Goal: Transaction & Acquisition: Purchase product/service

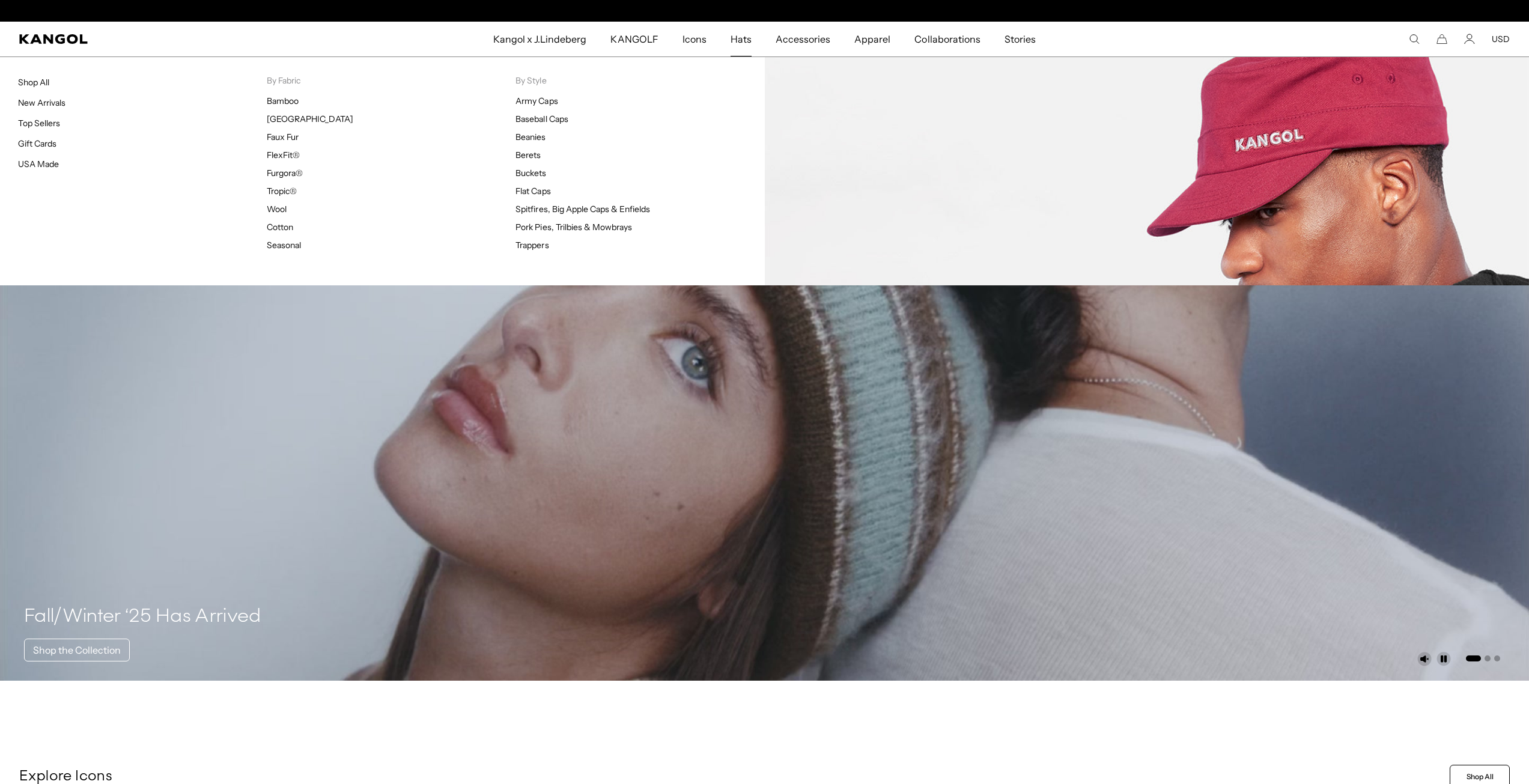
scroll to position [0, 247]
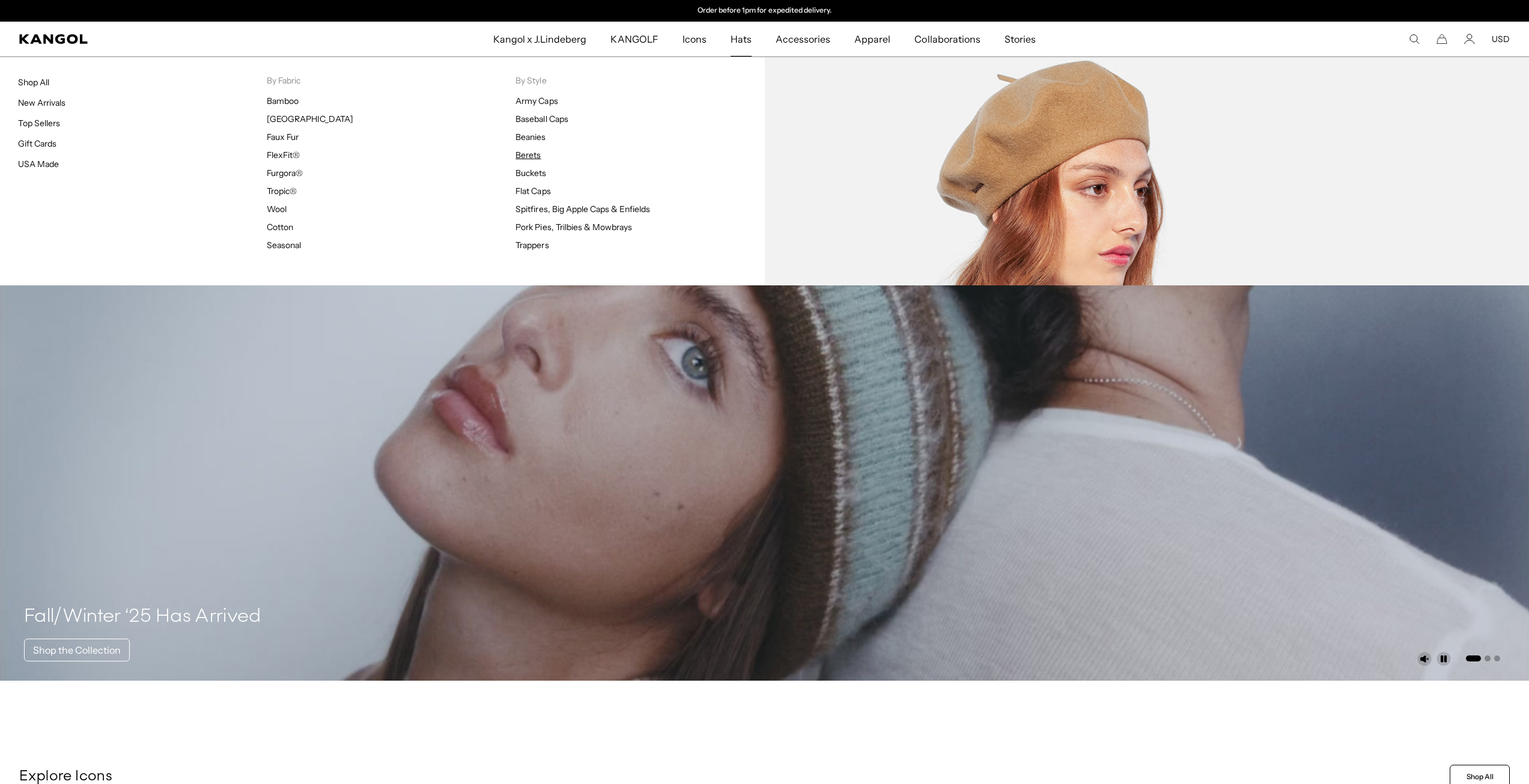
click at [531, 154] on link "Berets" at bounding box center [528, 155] width 25 height 11
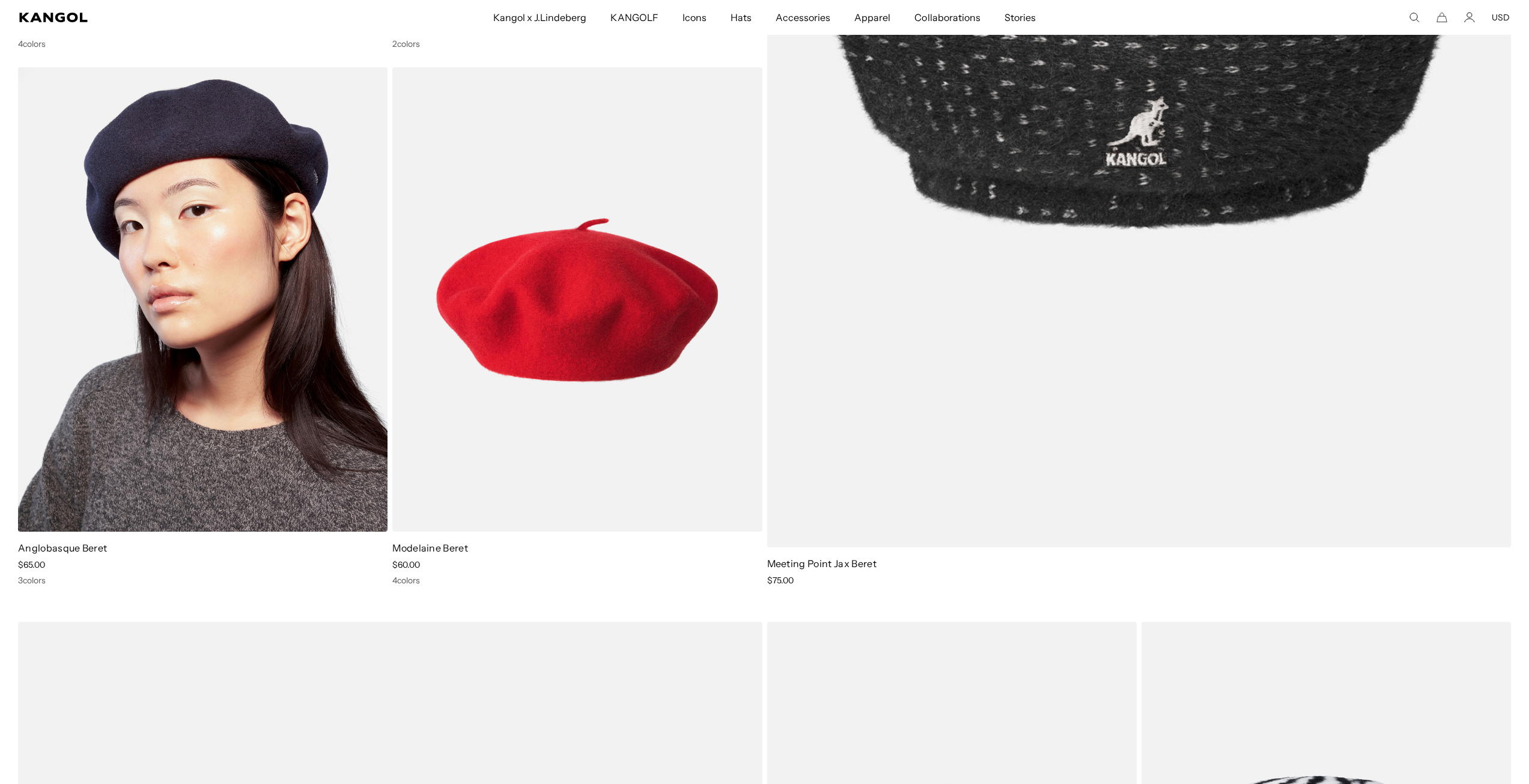
scroll to position [0, 247]
drag, startPoint x: 11, startPoint y: 549, endPoint x: 123, endPoint y: 545, distance: 112.1
click at [123, 545] on div "[PERSON_NAME]® Wool Beret Sale Price $65.00 4 colors Wool Jax Beret Sale Price …" at bounding box center [764, 609] width 1529 height 2155
copy link "Anglobasque Beret"
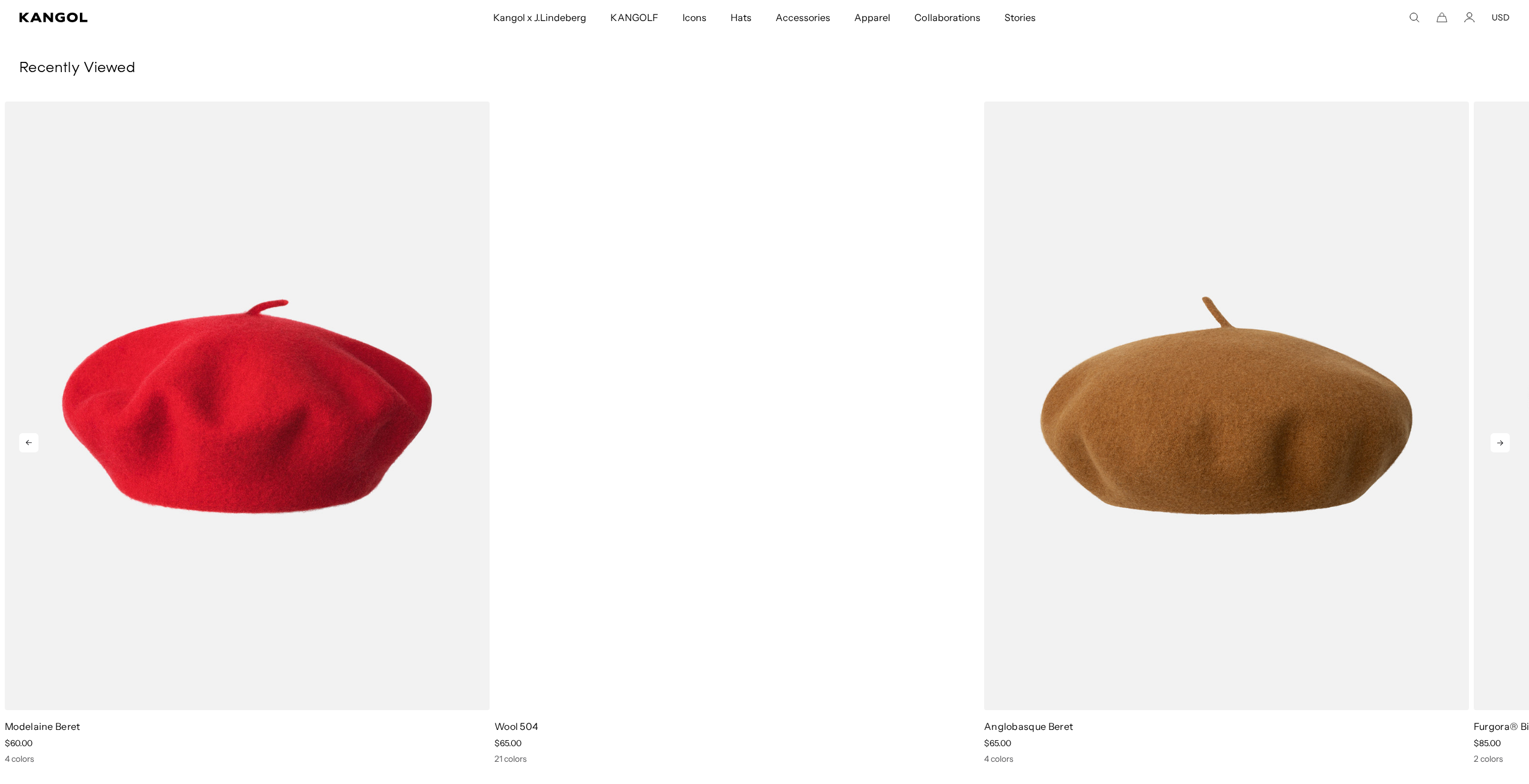
scroll to position [2283, 0]
